Goal: Navigation & Orientation: Go to known website

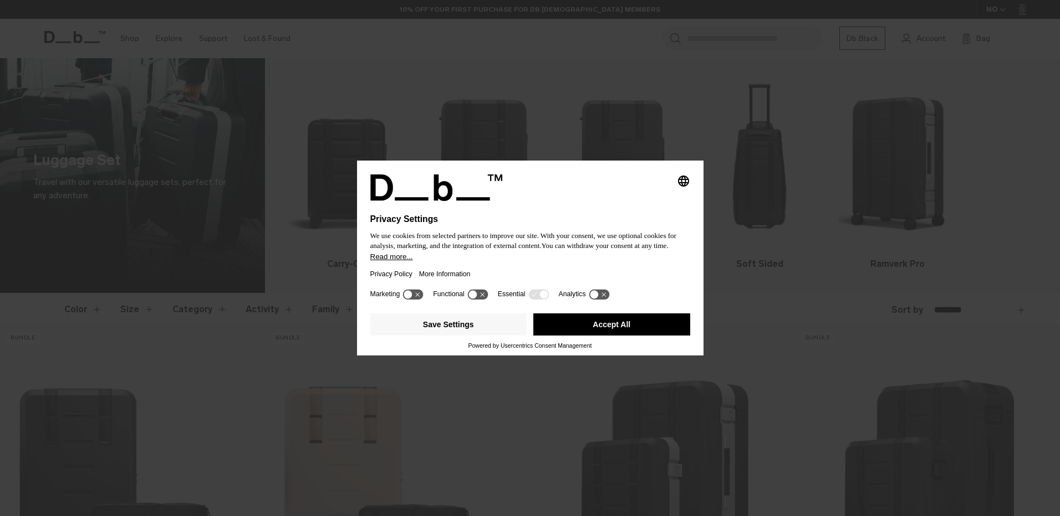
click at [550, 314] on button "Accept All" at bounding box center [611, 325] width 157 height 22
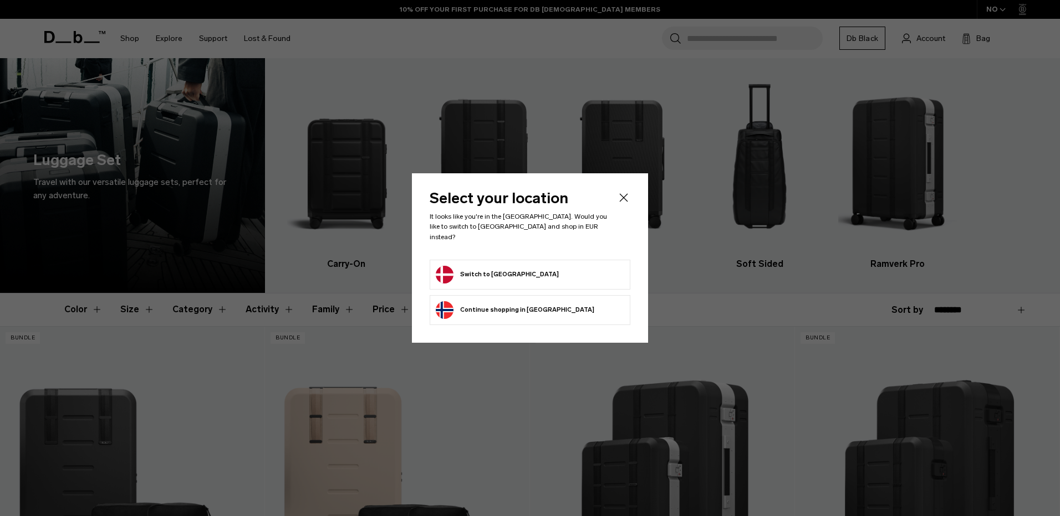
click at [541, 267] on form "Switch to Denmark" at bounding box center [530, 275] width 188 height 18
click at [510, 267] on button "Switch to Denmark" at bounding box center [497, 275] width 123 height 18
